Goal: Transaction & Acquisition: Purchase product/service

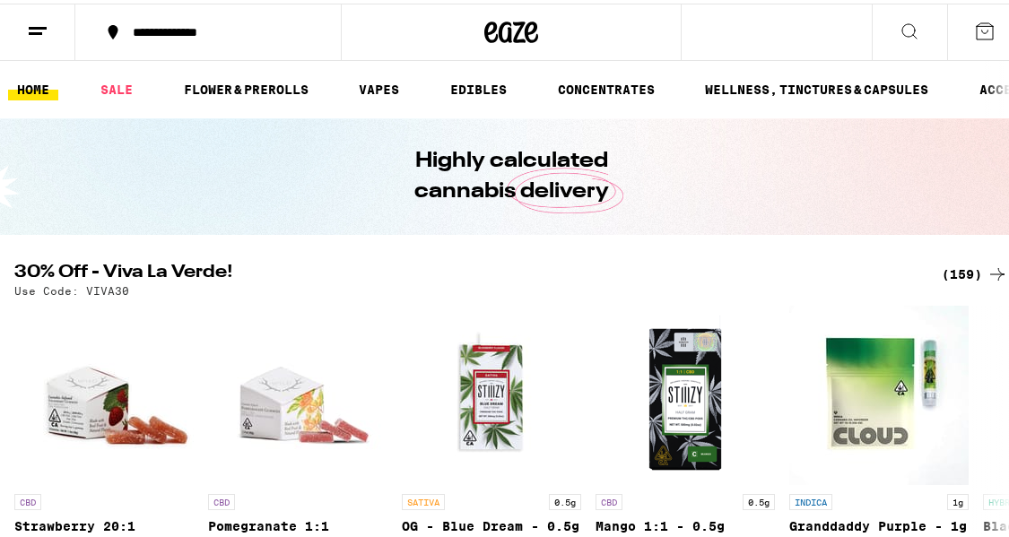
click at [964, 271] on div "(159)" at bounding box center [974, 271] width 66 height 22
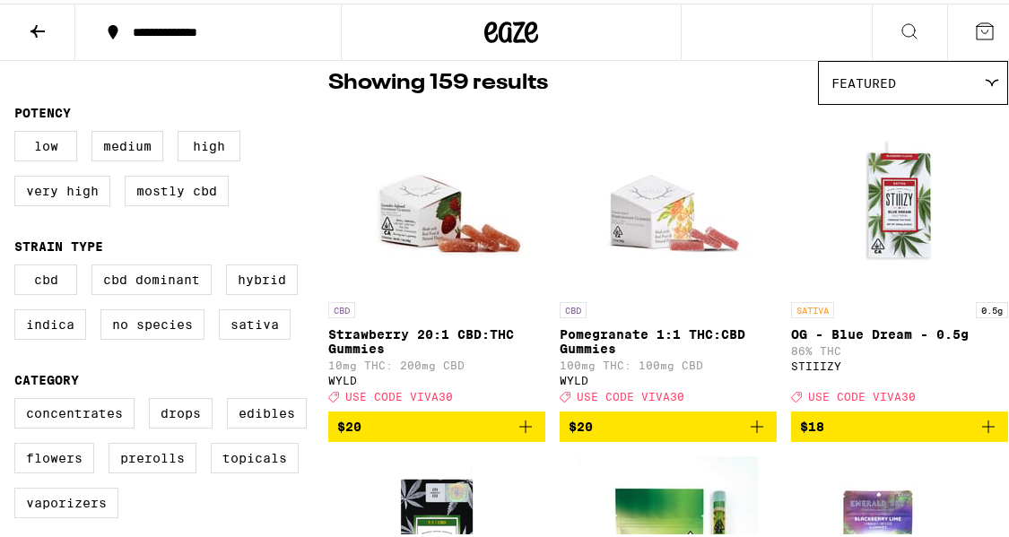
scroll to position [160, 0]
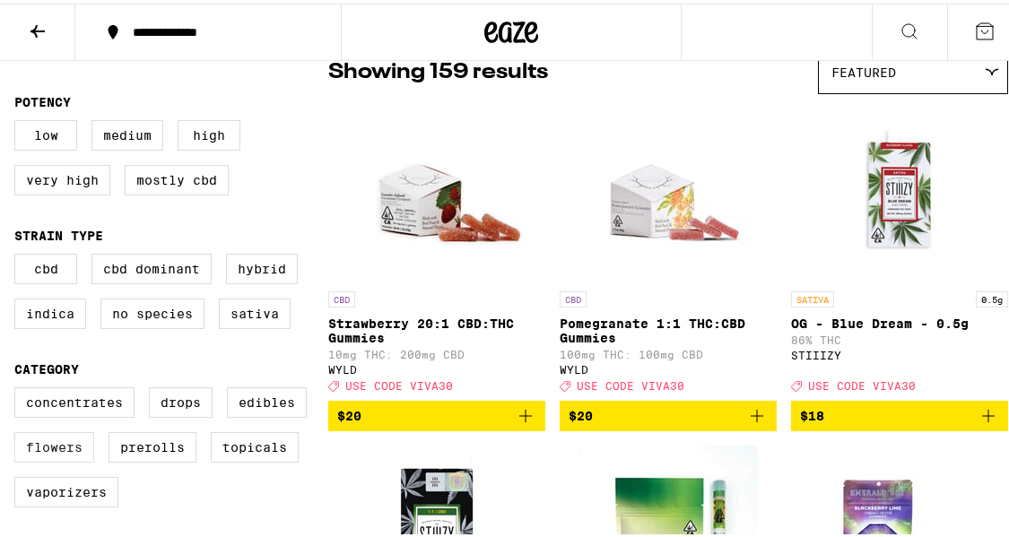
click at [79, 455] on label "Flowers" at bounding box center [54, 444] width 80 height 30
click at [19, 387] on input "Flowers" at bounding box center [18, 386] width 1 height 1
checkbox input "true"
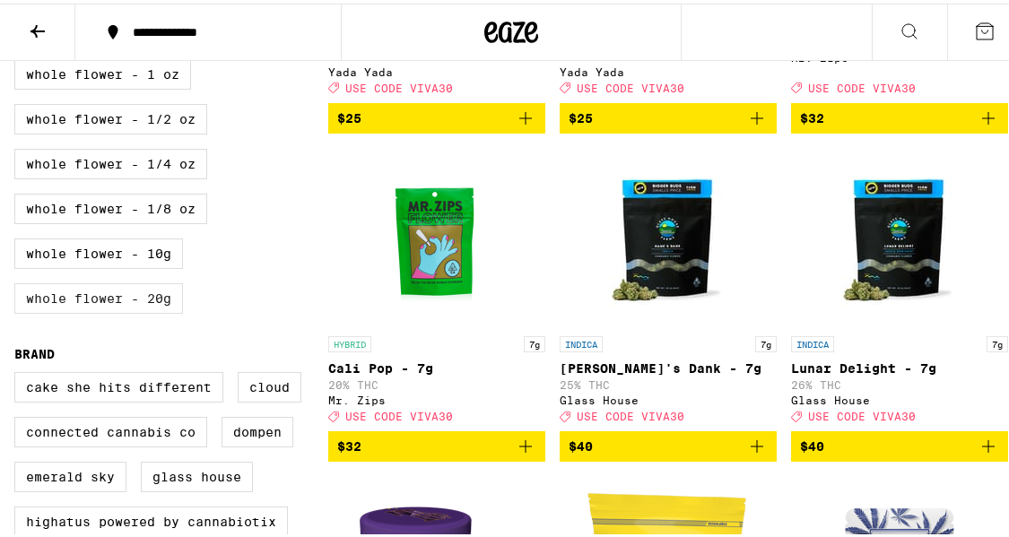
click at [151, 310] on label "Whole Flower - 20g" at bounding box center [98, 295] width 169 height 30
checkbox input "true"
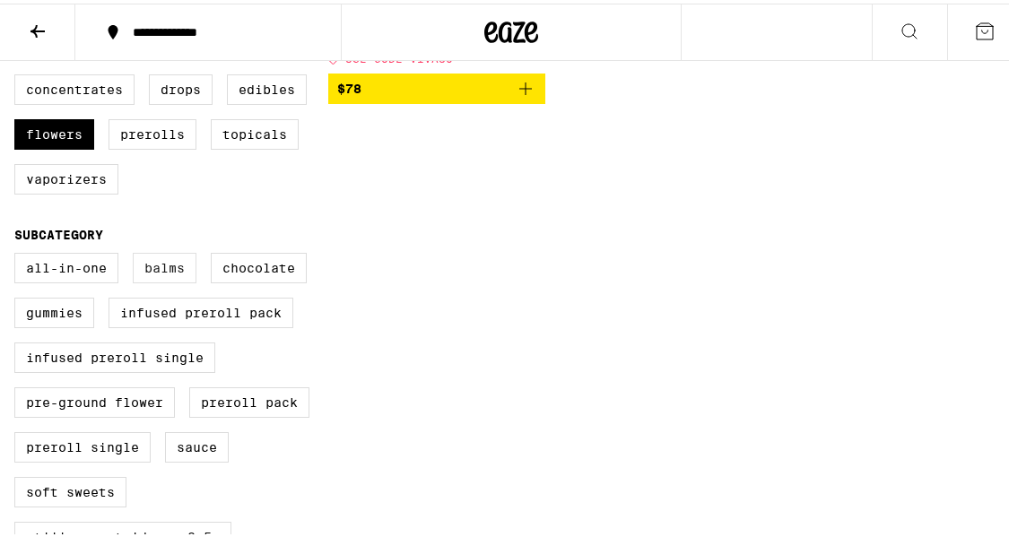
click at [146, 280] on label "Balms" at bounding box center [165, 264] width 64 height 30
click at [19, 253] on input "Balms" at bounding box center [18, 252] width 1 height 1
click at [161, 280] on label "Balms" at bounding box center [165, 264] width 64 height 30
click at [19, 253] on input "Balms" at bounding box center [18, 252] width 1 height 1
checkbox input "false"
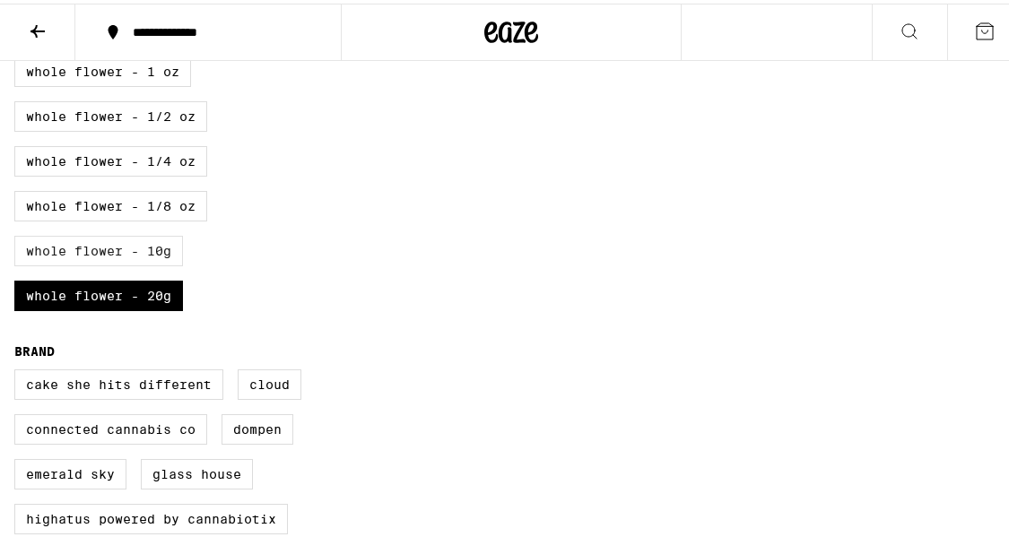
click at [153, 263] on label "Whole Flower - 10g" at bounding box center [98, 247] width 169 height 30
checkbox input "true"
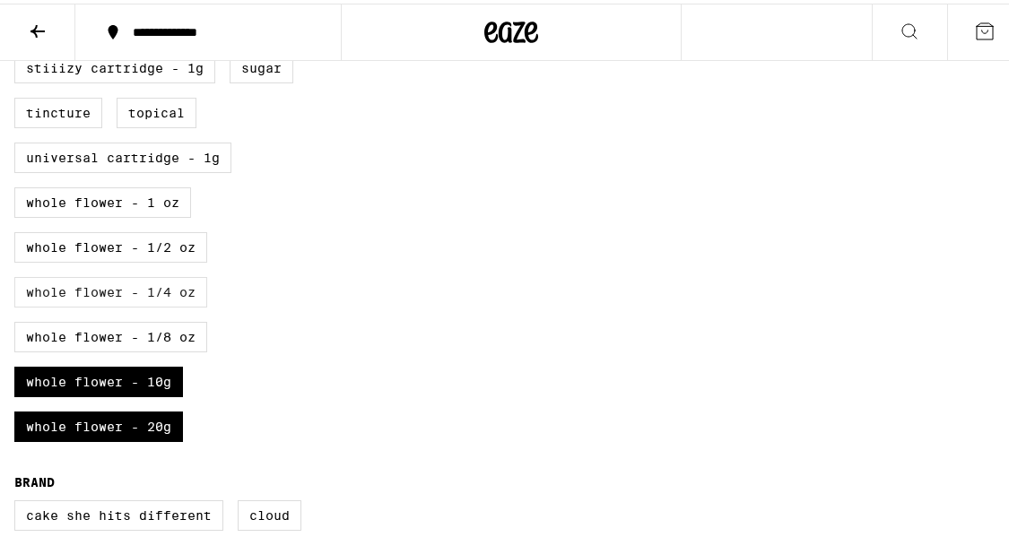
click at [181, 304] on label "Whole Flower - 1/4 oz" at bounding box center [110, 288] width 193 height 30
checkbox input "true"
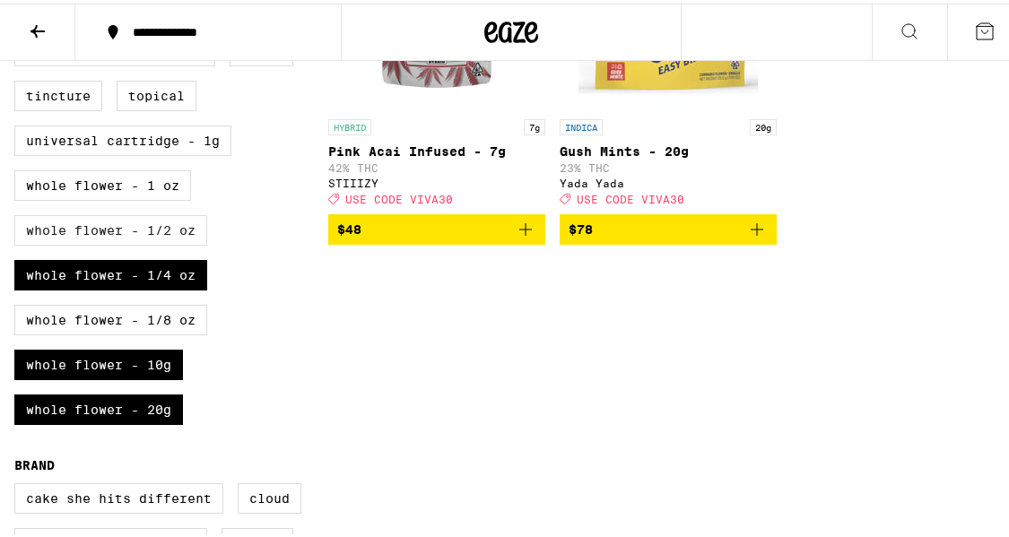
click at [183, 242] on label "Whole Flower - 1/2 oz" at bounding box center [110, 227] width 193 height 30
checkbox input "true"
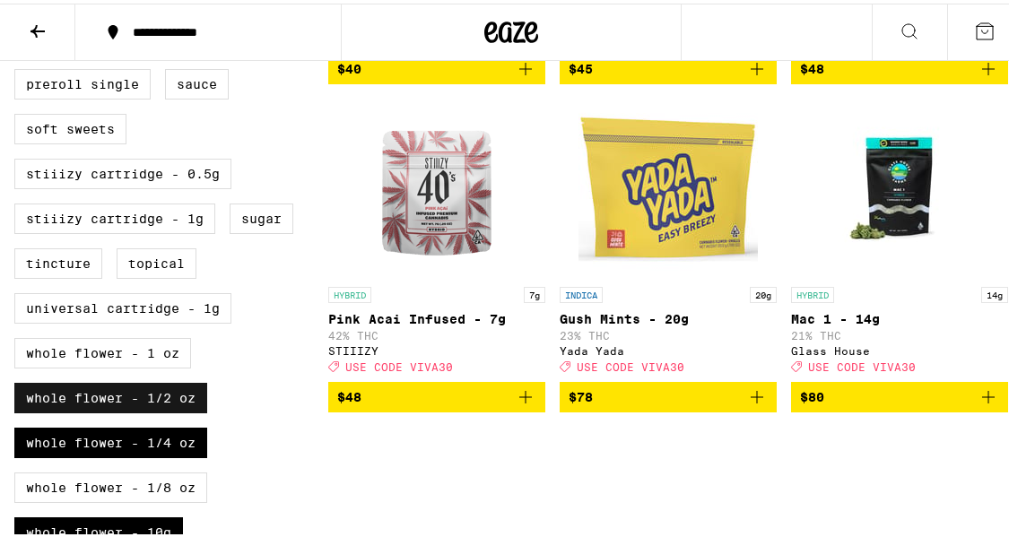
scroll to position [848, 0]
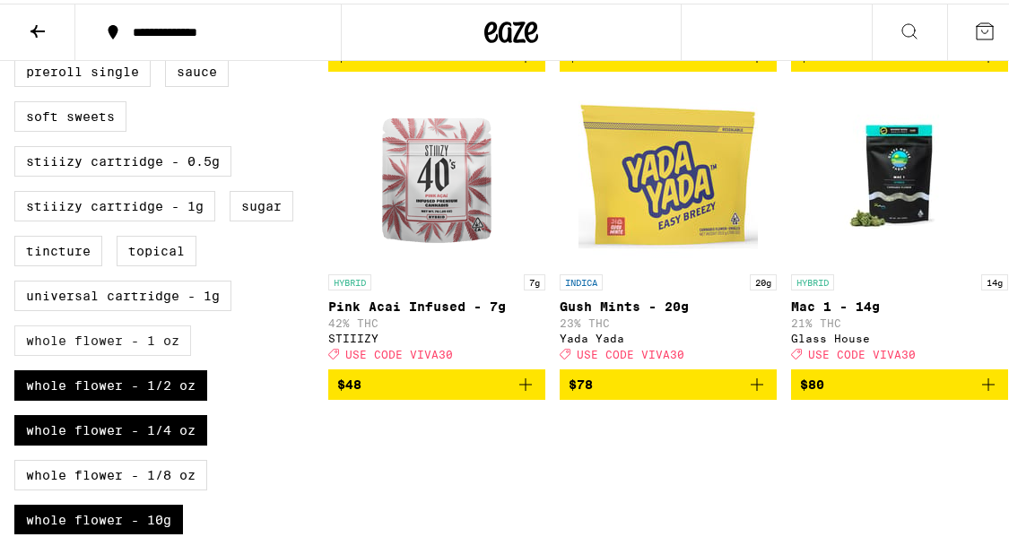
click at [157, 352] on label "Whole Flower - 1 oz" at bounding box center [102, 337] width 177 height 30
checkbox input "true"
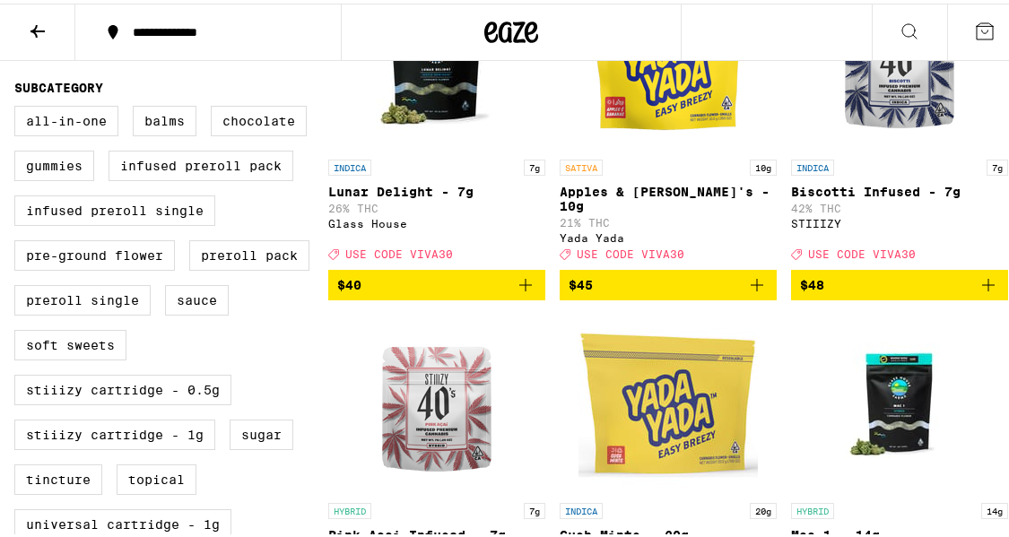
scroll to position [622, 0]
